Goal: Task Accomplishment & Management: Complete application form

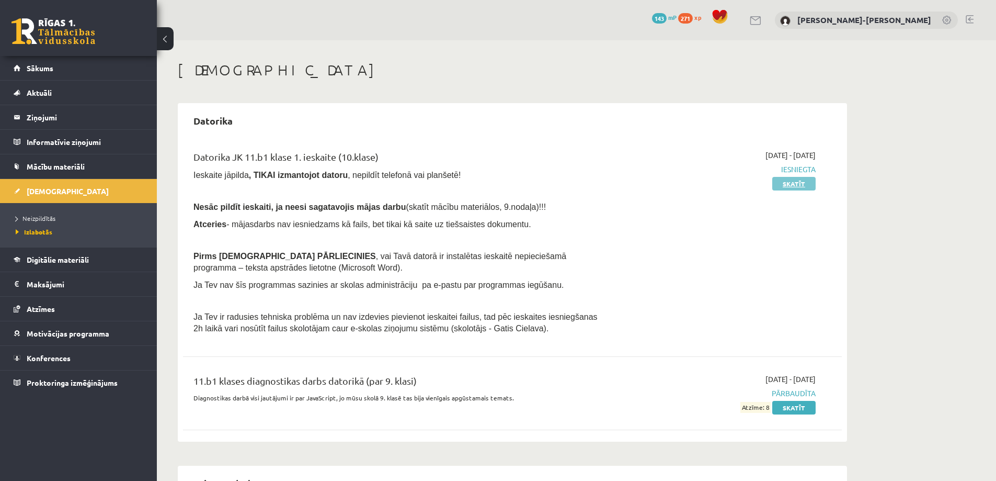
click at [779, 187] on link "Skatīt" at bounding box center [793, 184] width 43 height 14
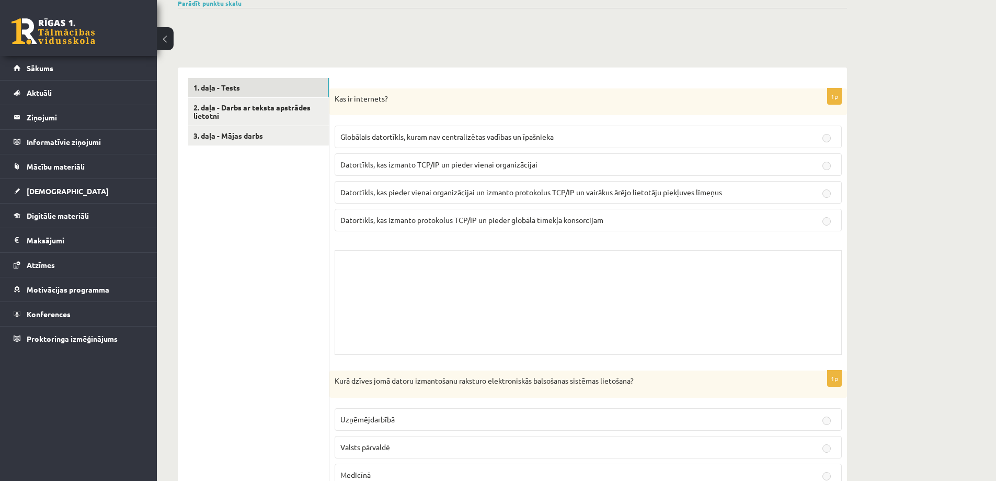
scroll to position [261, 0]
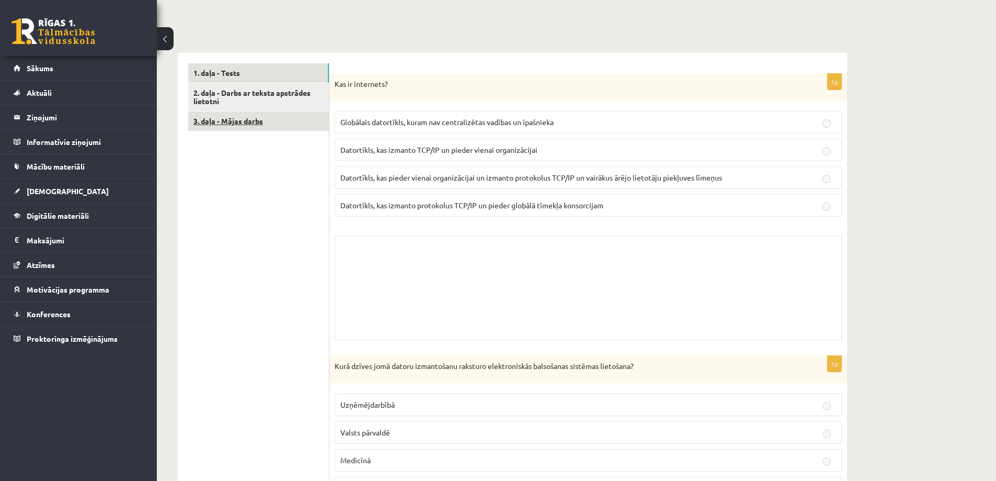
click at [277, 122] on link "3. daļa - Mājas darbs" at bounding box center [258, 120] width 141 height 19
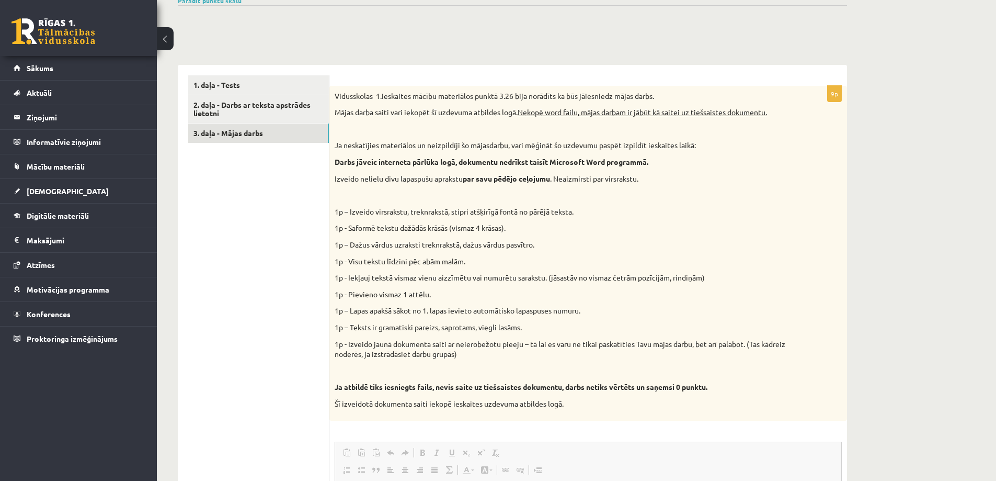
scroll to position [57, 0]
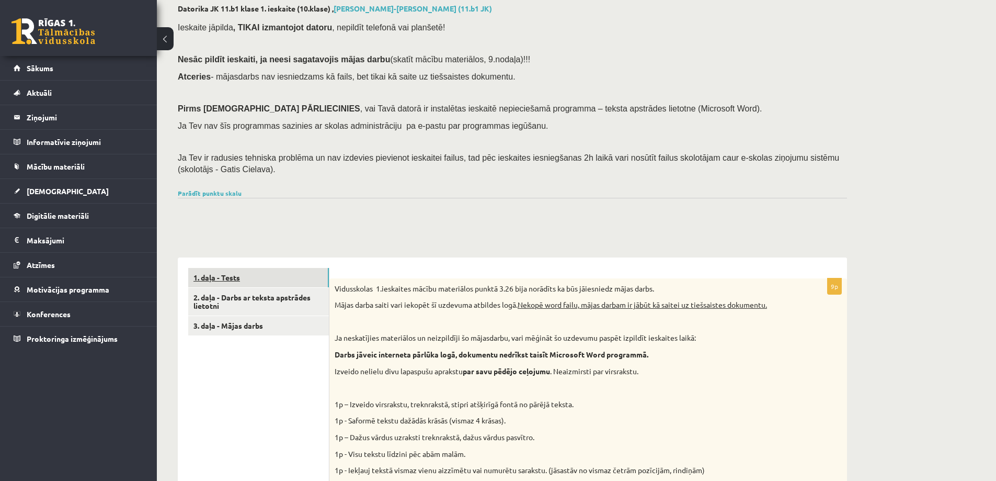
click at [272, 280] on link "1. daļa - Tests" at bounding box center [258, 277] width 141 height 19
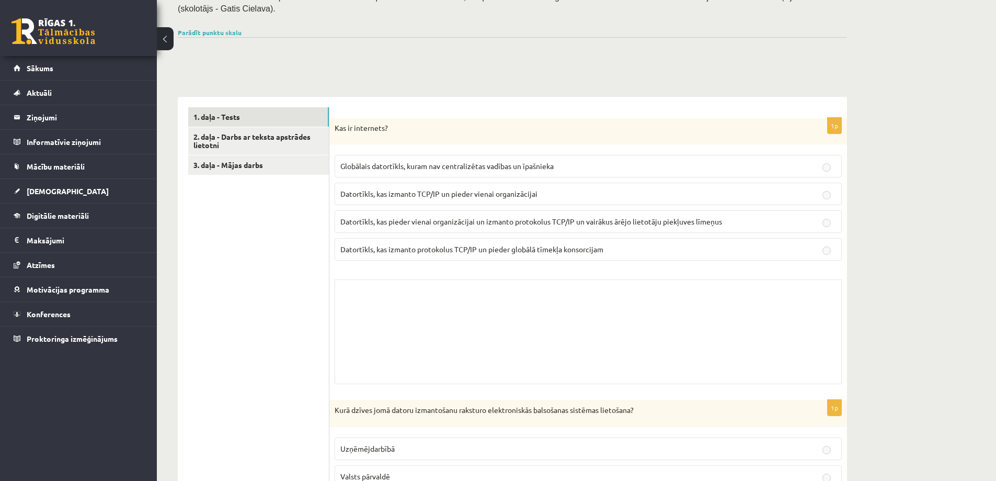
scroll to position [214, 0]
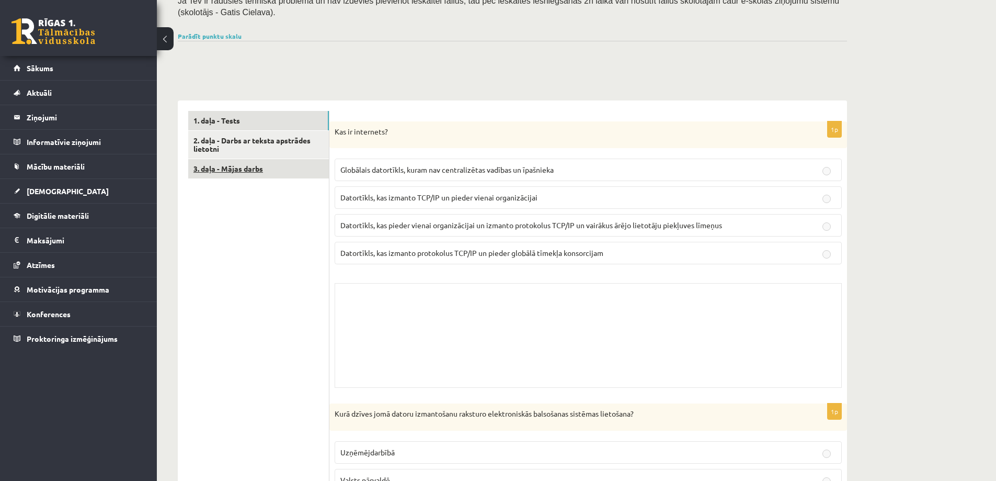
click at [292, 167] on link "3. daļa - Mājas darbs" at bounding box center [258, 168] width 141 height 19
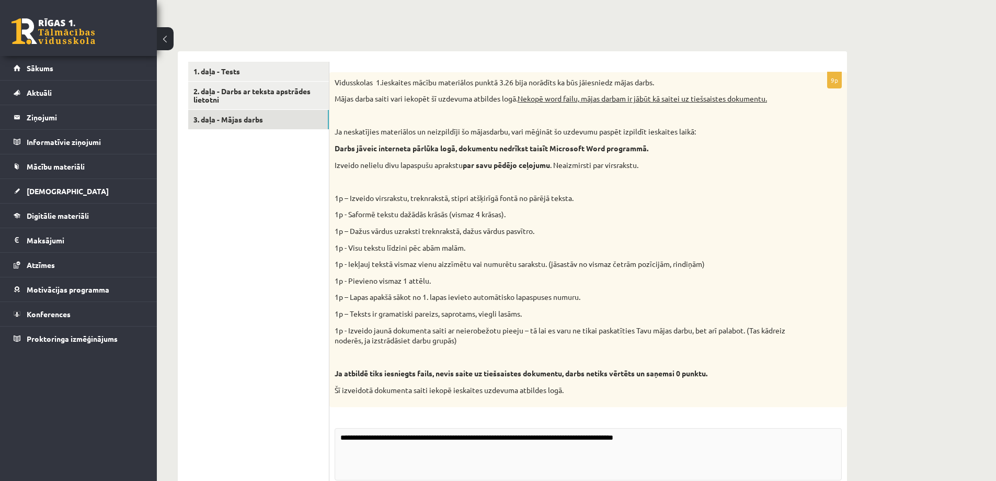
drag, startPoint x: 350, startPoint y: 249, endPoint x: 351, endPoint y: 255, distance: 5.5
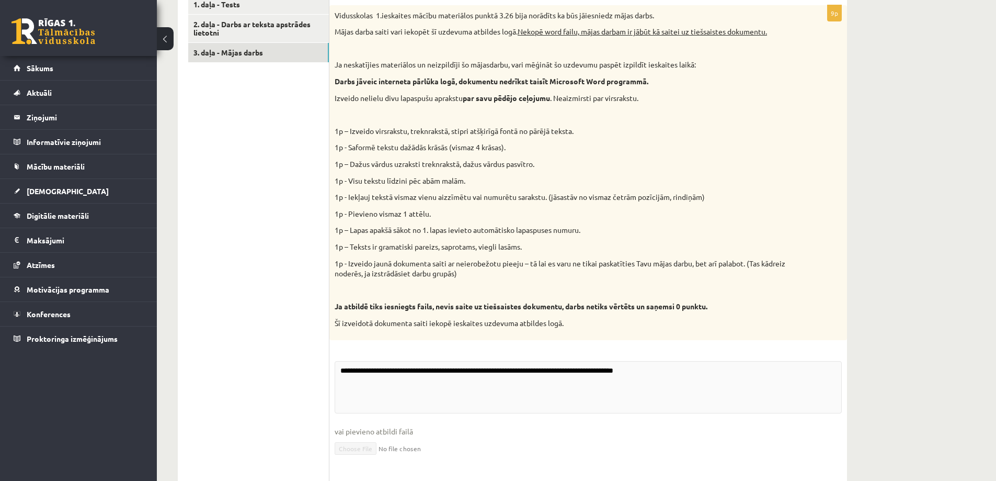
scroll to position [475, 0]
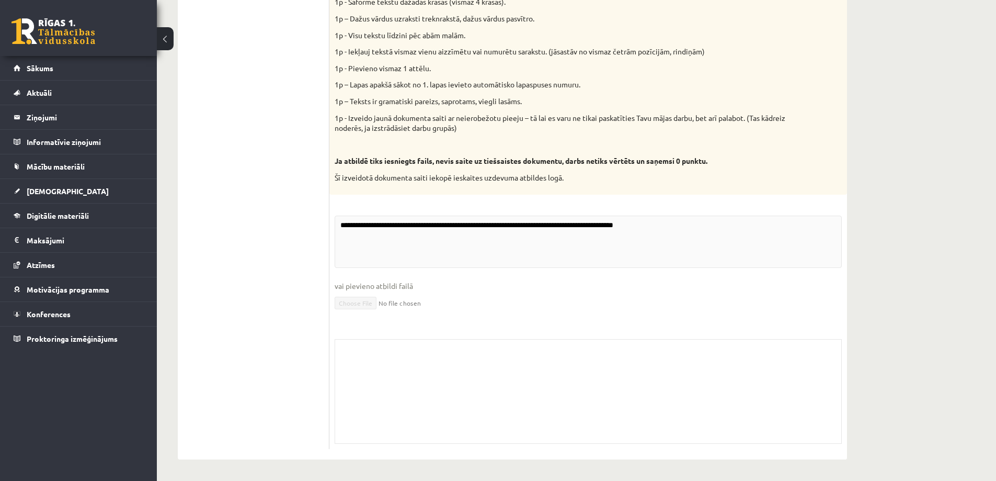
drag, startPoint x: 351, startPoint y: 255, endPoint x: 338, endPoint y: 278, distance: 26.5
click at [339, 280] on span "vai pievieno atbildi failā" at bounding box center [588, 285] width 507 height 11
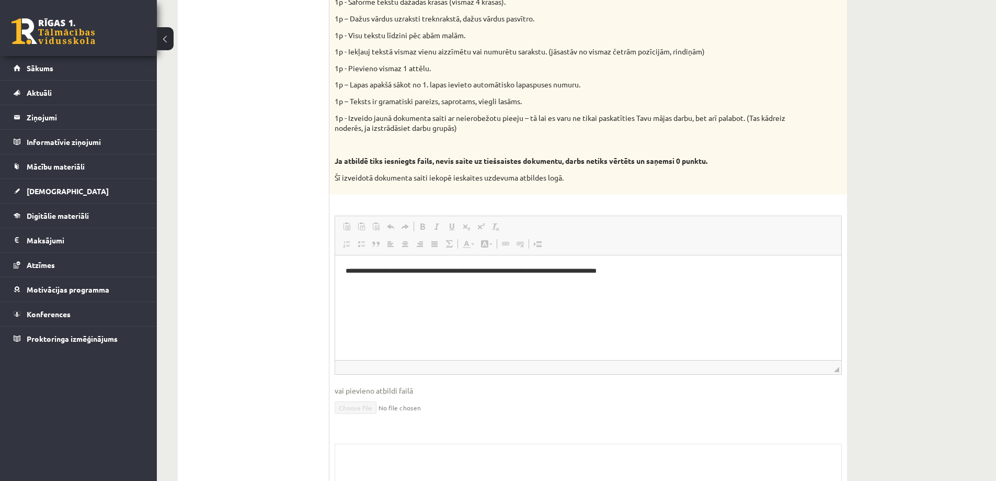
scroll to position [0, 0]
drag, startPoint x: 342, startPoint y: 262, endPoint x: 571, endPoint y: 289, distance: 230.6
click at [571, 287] on html "**********" at bounding box center [588, 271] width 506 height 32
click at [570, 287] on html "**********" at bounding box center [588, 271] width 506 height 32
click at [290, 277] on ul "1. daļa - Tests 2. daļa - Darbs ar teksta apstrādes lietotni 3. daļa - Mājas da…" at bounding box center [258, 201] width 141 height 704
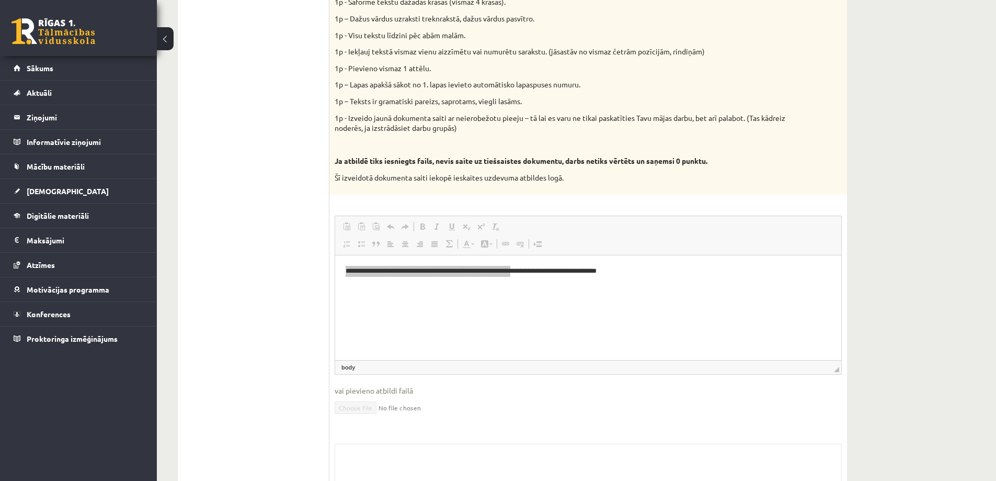
click at [290, 277] on ul "1. daļa - Tests 2. daļa - Darbs ar teksta apstrādes lietotni 3. daļa - Mājas da…" at bounding box center [258, 201] width 141 height 704
click at [378, 287] on html "**********" at bounding box center [588, 271] width 506 height 32
drag, startPoint x: 345, startPoint y: 273, endPoint x: 714, endPoint y: 274, distance: 369.7
click at [714, 274] on html "**********" at bounding box center [588, 271] width 506 height 32
copy p "**********"
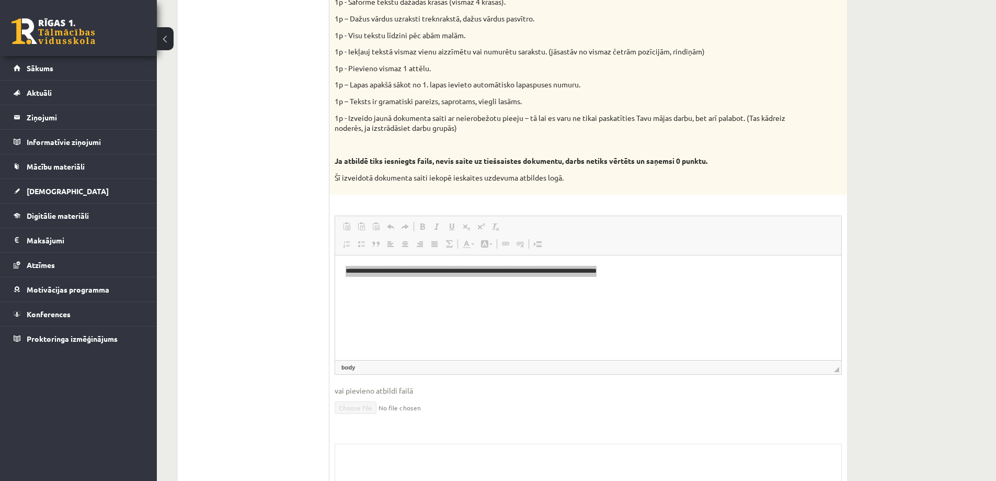
click at [259, 108] on ul "1. daļa - Tests 2. daļa - Darbs ar teksta apstrādes lietotni 3. daļa - Mājas da…" at bounding box center [258, 201] width 141 height 704
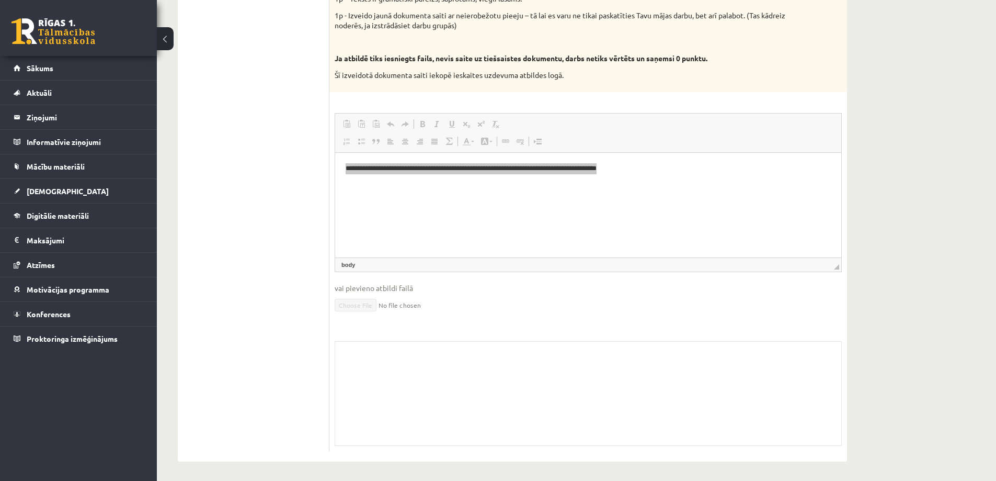
scroll to position [580, 0]
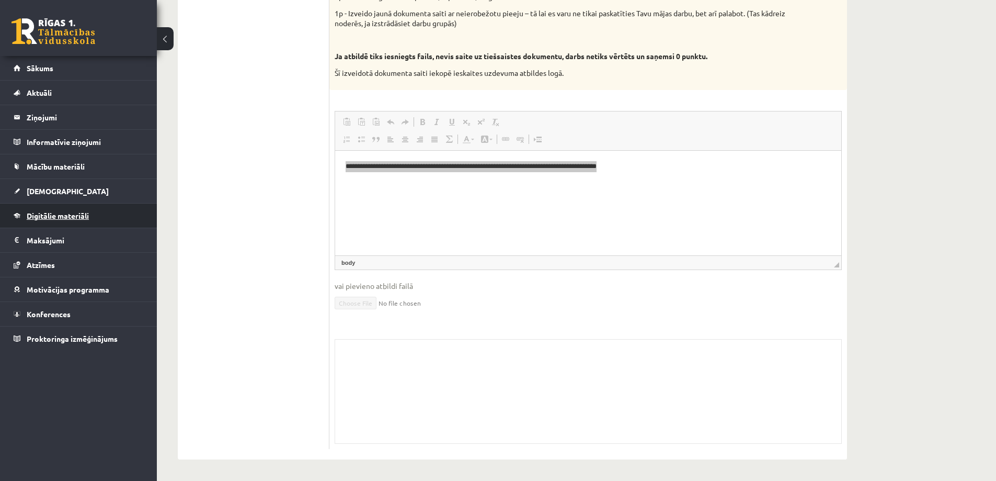
click at [81, 211] on span "Digitālie materiāli" at bounding box center [58, 215] width 62 height 9
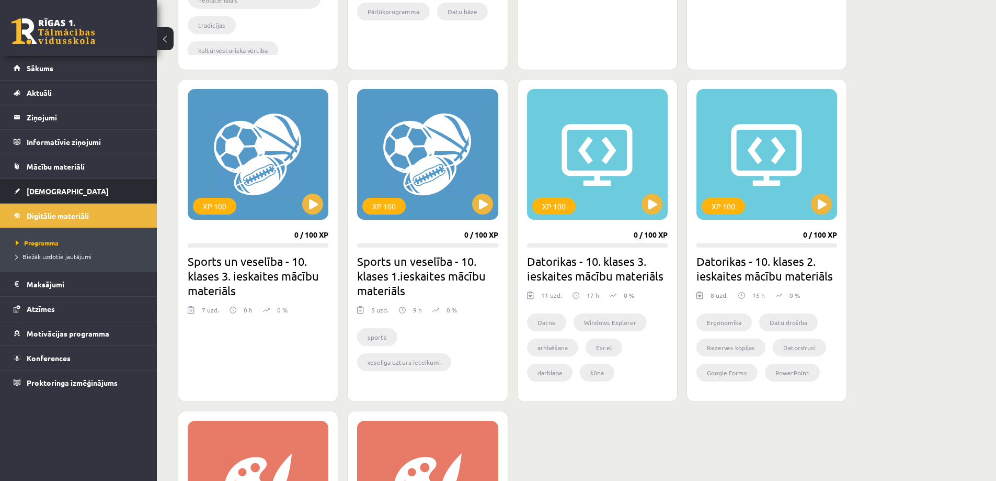
click at [56, 190] on span "[DEMOGRAPHIC_DATA]" at bounding box center [68, 190] width 82 height 9
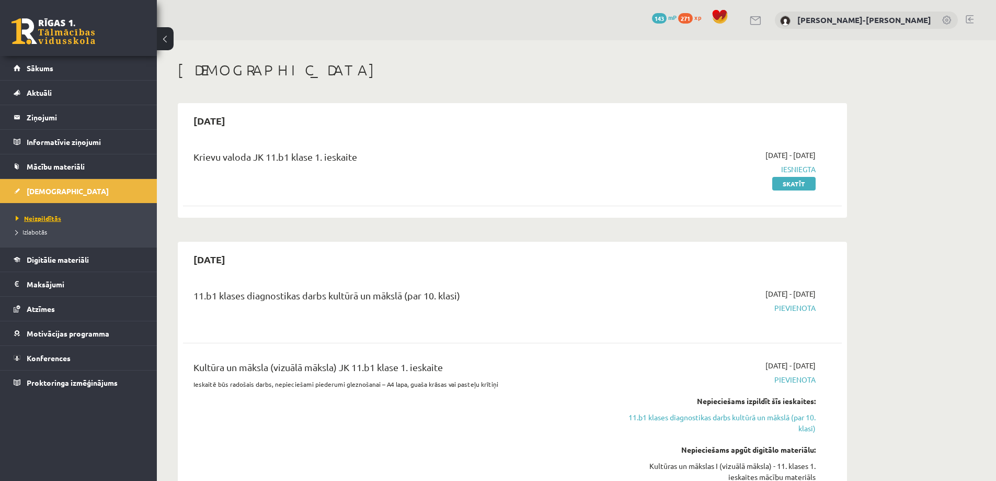
click at [46, 216] on span "Neizpildītās" at bounding box center [38, 218] width 45 height 8
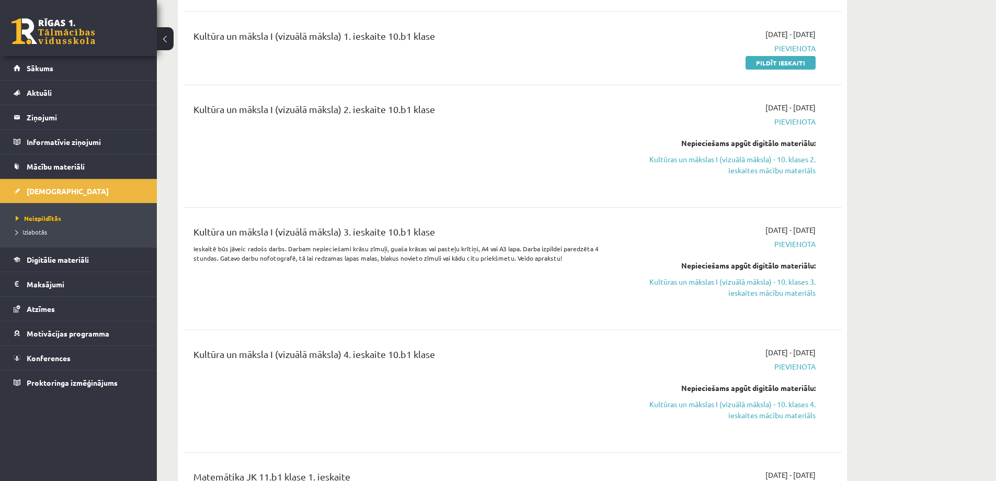
scroll to position [1255, 0]
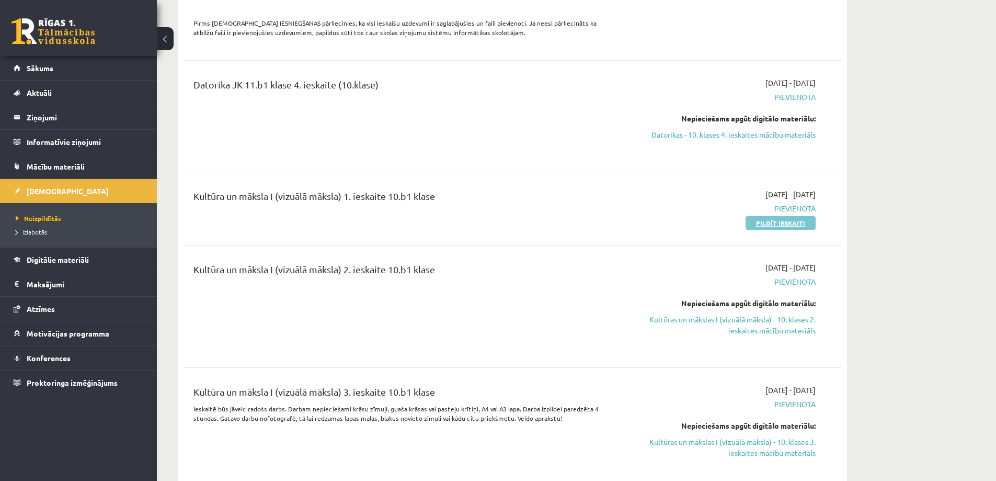
click at [764, 216] on link "Pildīt ieskaiti" at bounding box center [781, 223] width 70 height 14
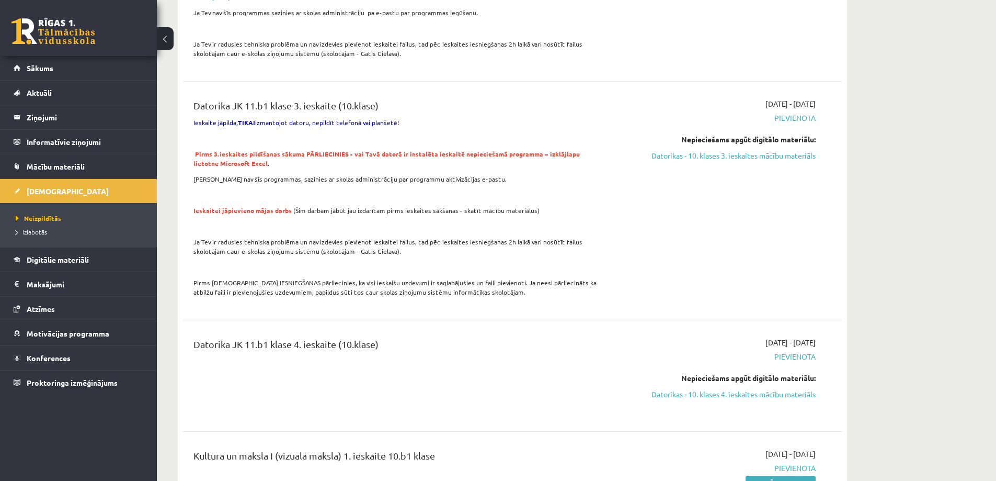
scroll to position [1257, 0]
